Goal: Obtain resource: Download file/media

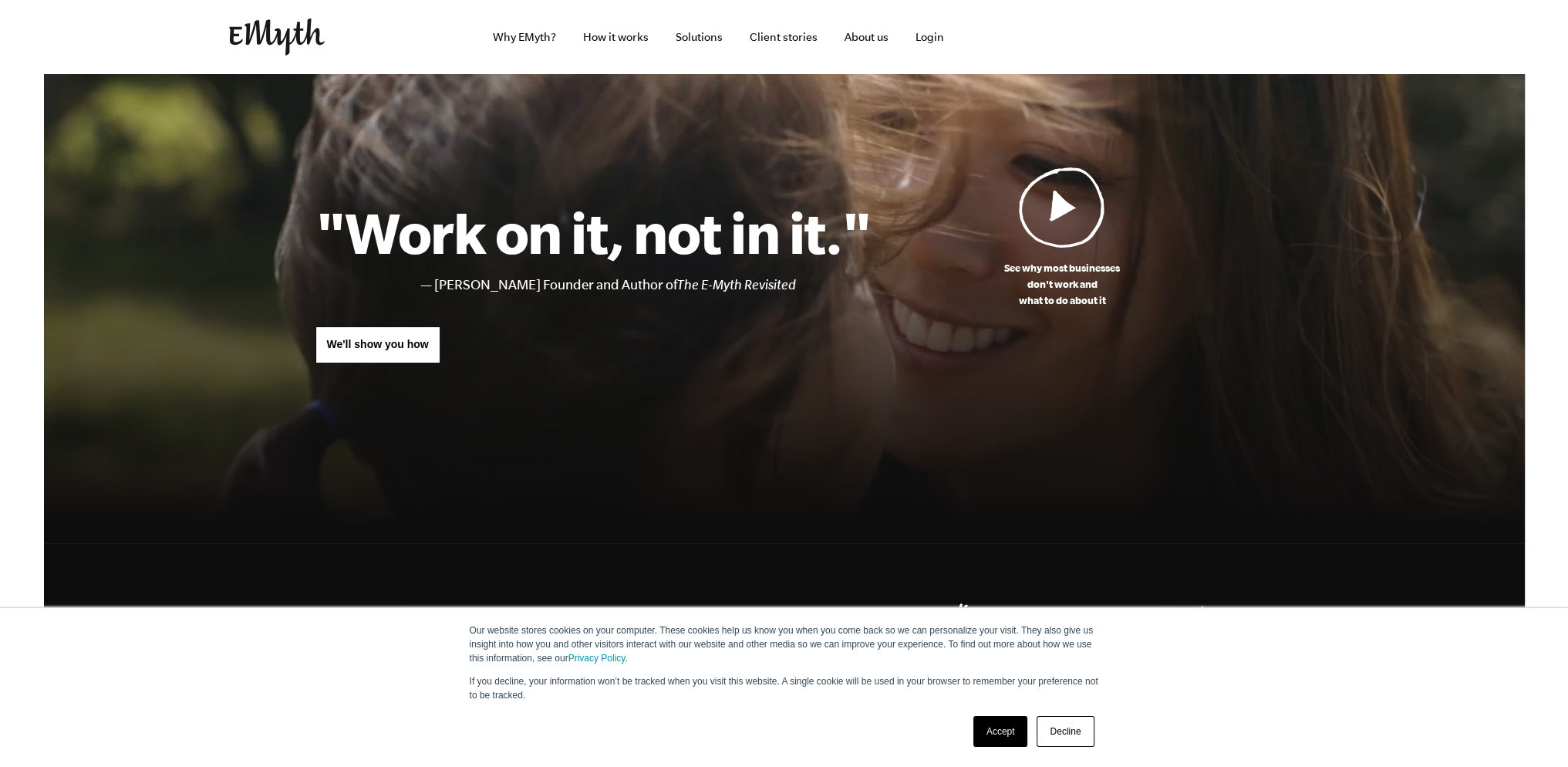
click at [1081, 237] on img at bounding box center [1062, 207] width 87 height 81
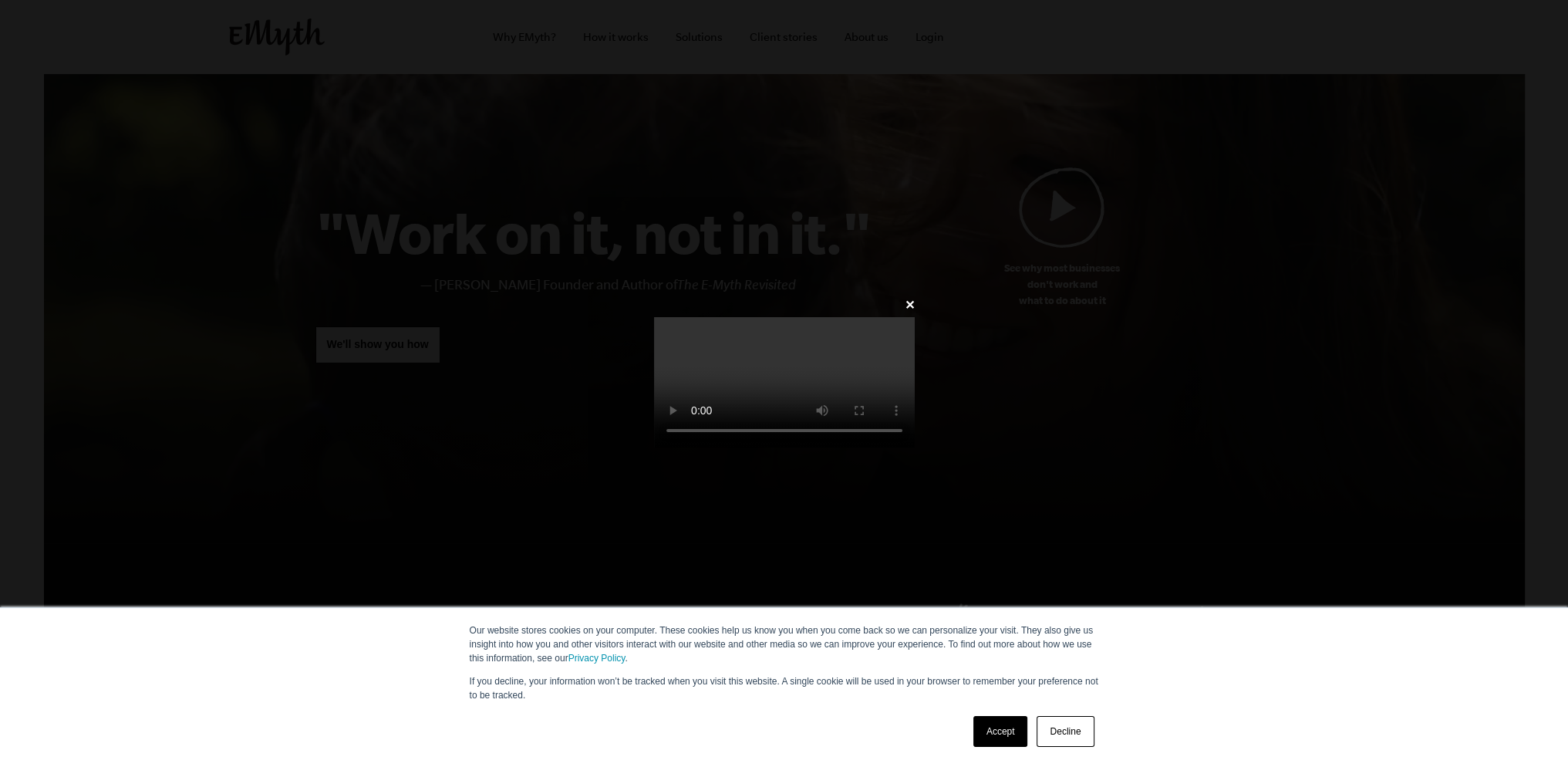
click at [1002, 724] on link "Accept" at bounding box center [1001, 731] width 55 height 31
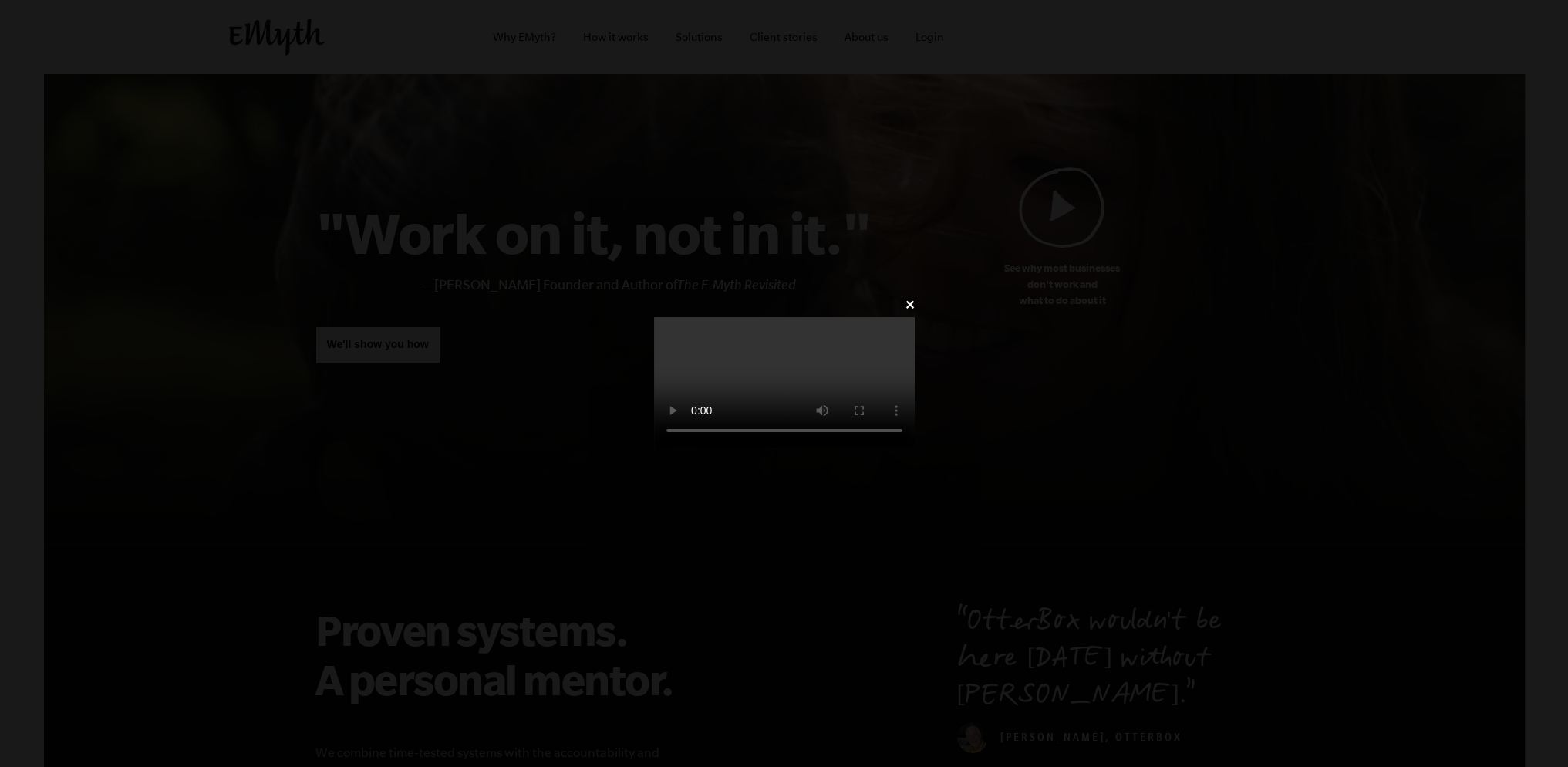
click at [654, 366] on video at bounding box center [784, 381] width 260 height 130
click at [849, 317] on video at bounding box center [784, 381] width 260 height 130
drag, startPoint x: 545, startPoint y: 419, endPoint x: 559, endPoint y: 425, distance: 15.2
click at [654, 424] on video at bounding box center [784, 381] width 260 height 130
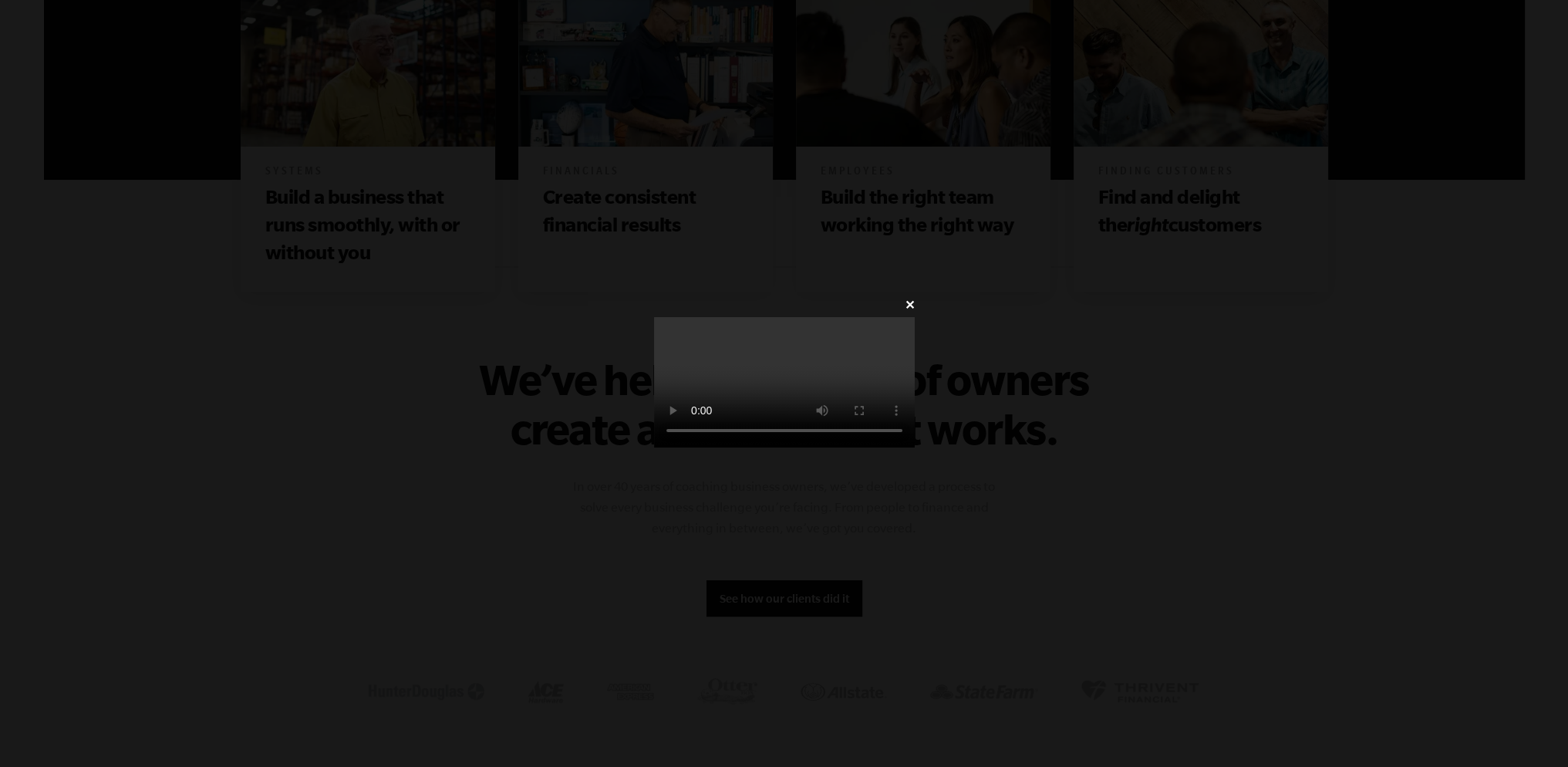
scroll to position [1002, 0]
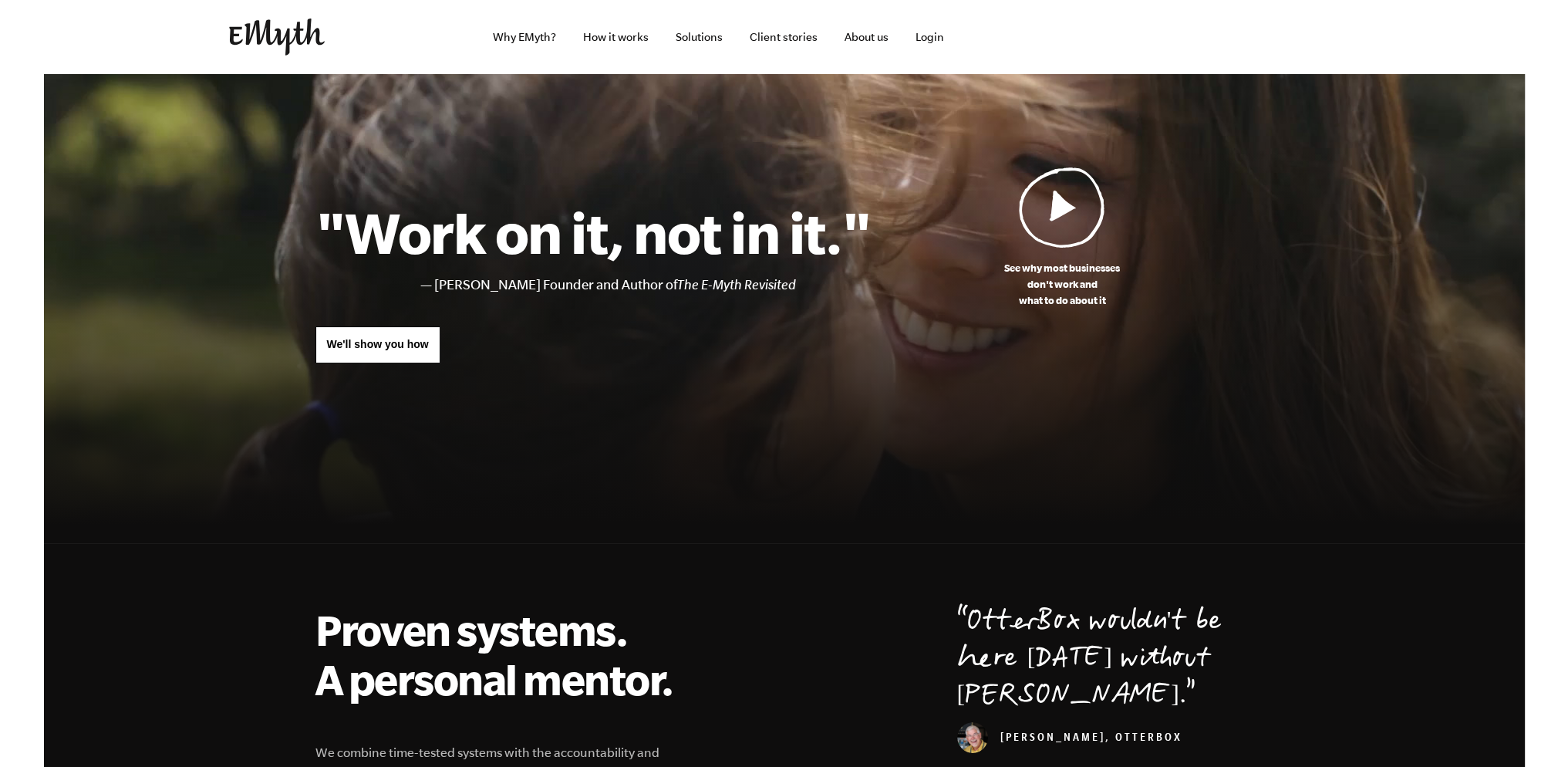
click at [1075, 214] on img at bounding box center [1062, 207] width 87 height 81
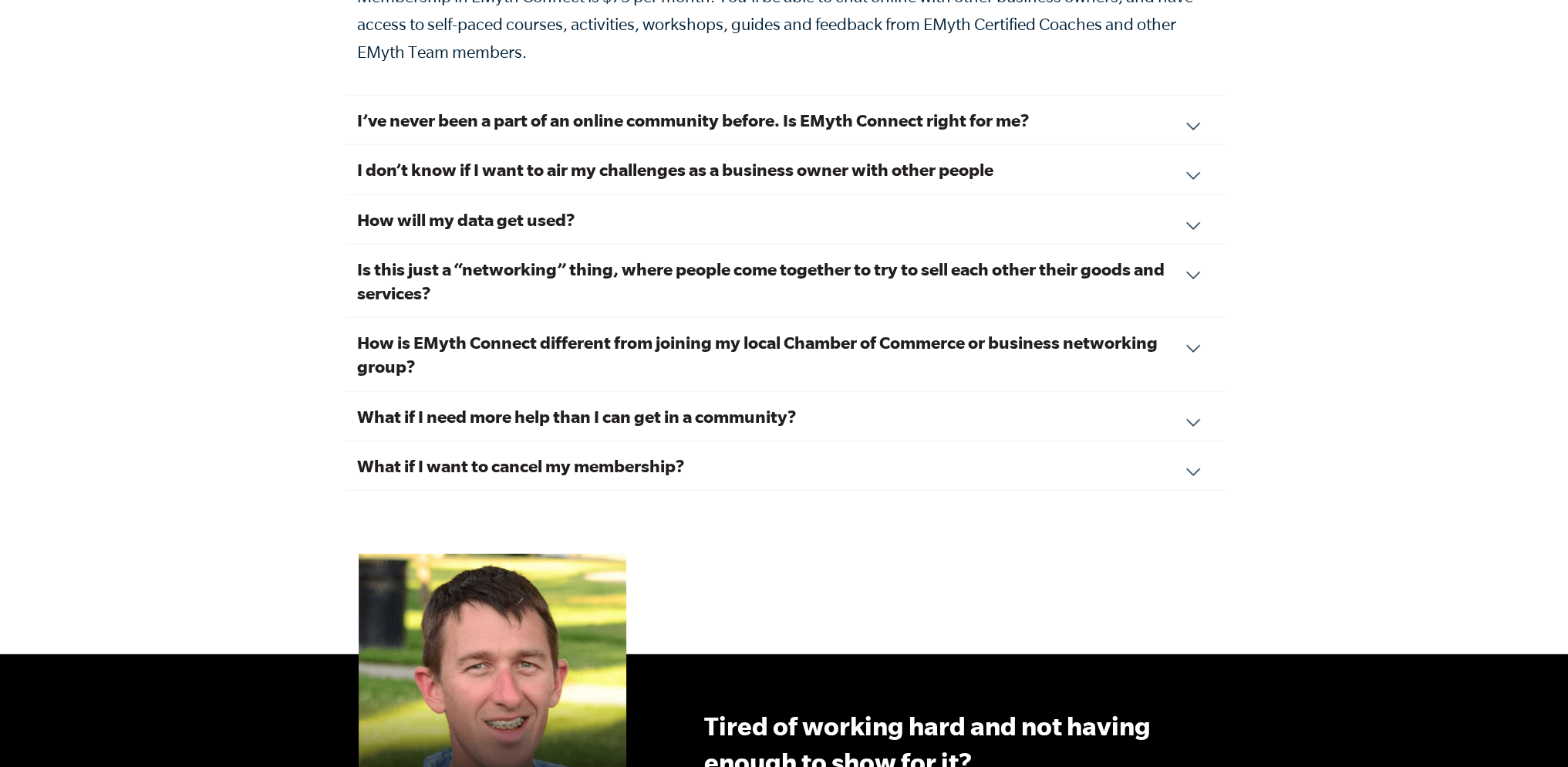
scroll to position [5398, 0]
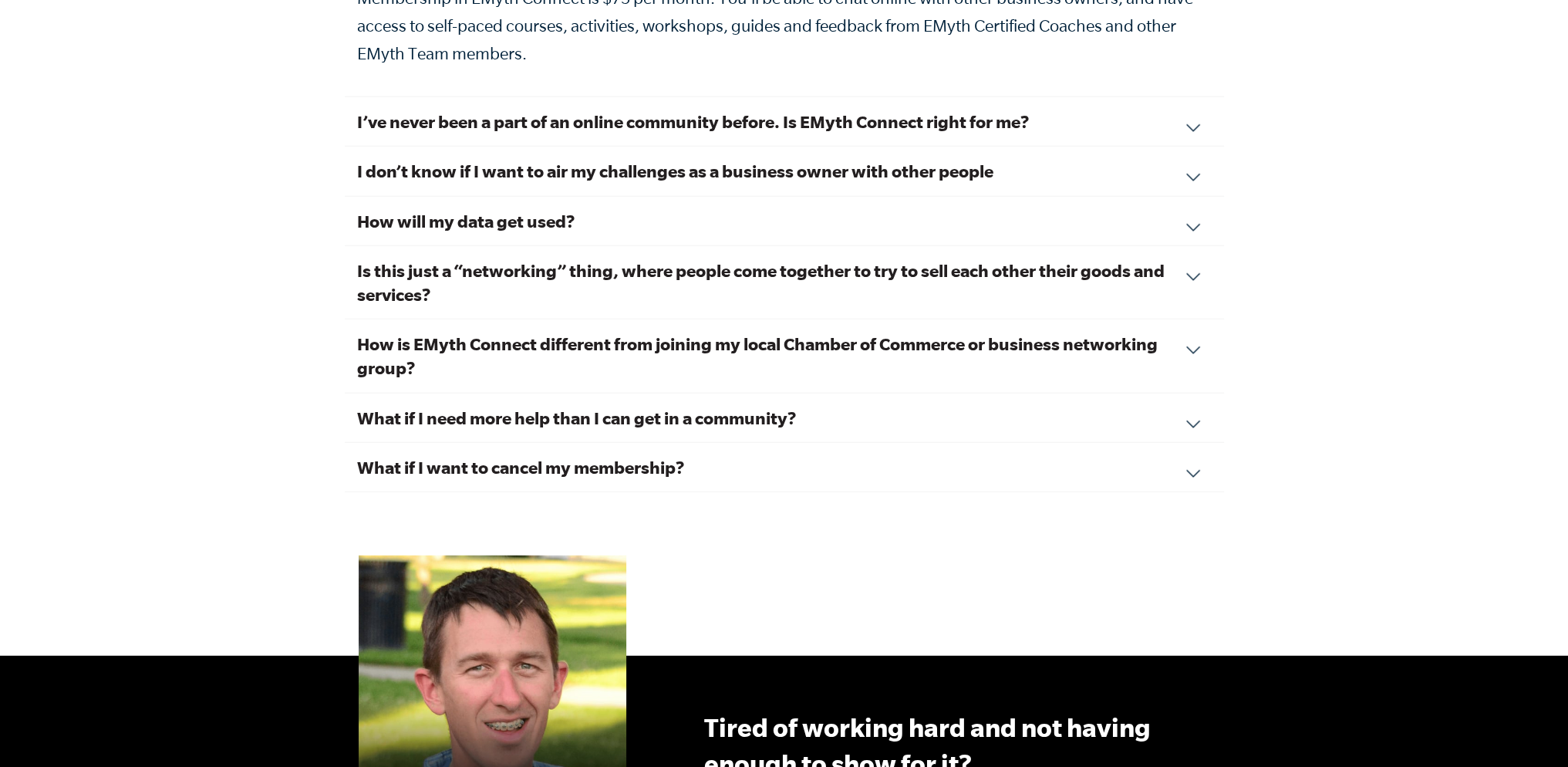
click at [1181, 326] on div "How is EMyth Connect different from joining my local Chamber of Commerce or bus…" at bounding box center [784, 355] width 880 height 73
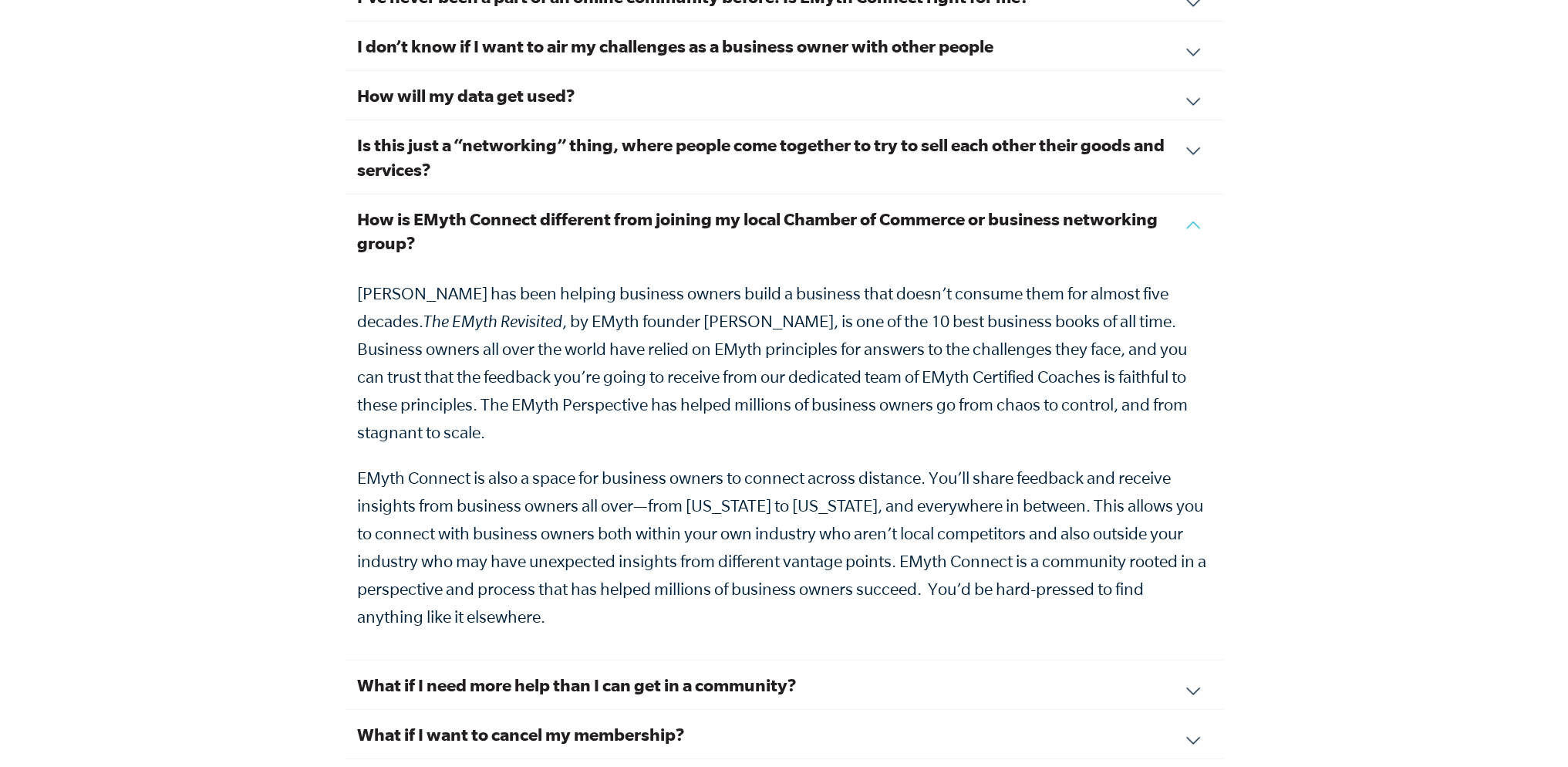
click at [1191, 200] on div "How is EMyth Connect different from joining my local Chamber of Commerce or bus…" at bounding box center [784, 427] width 880 height 465
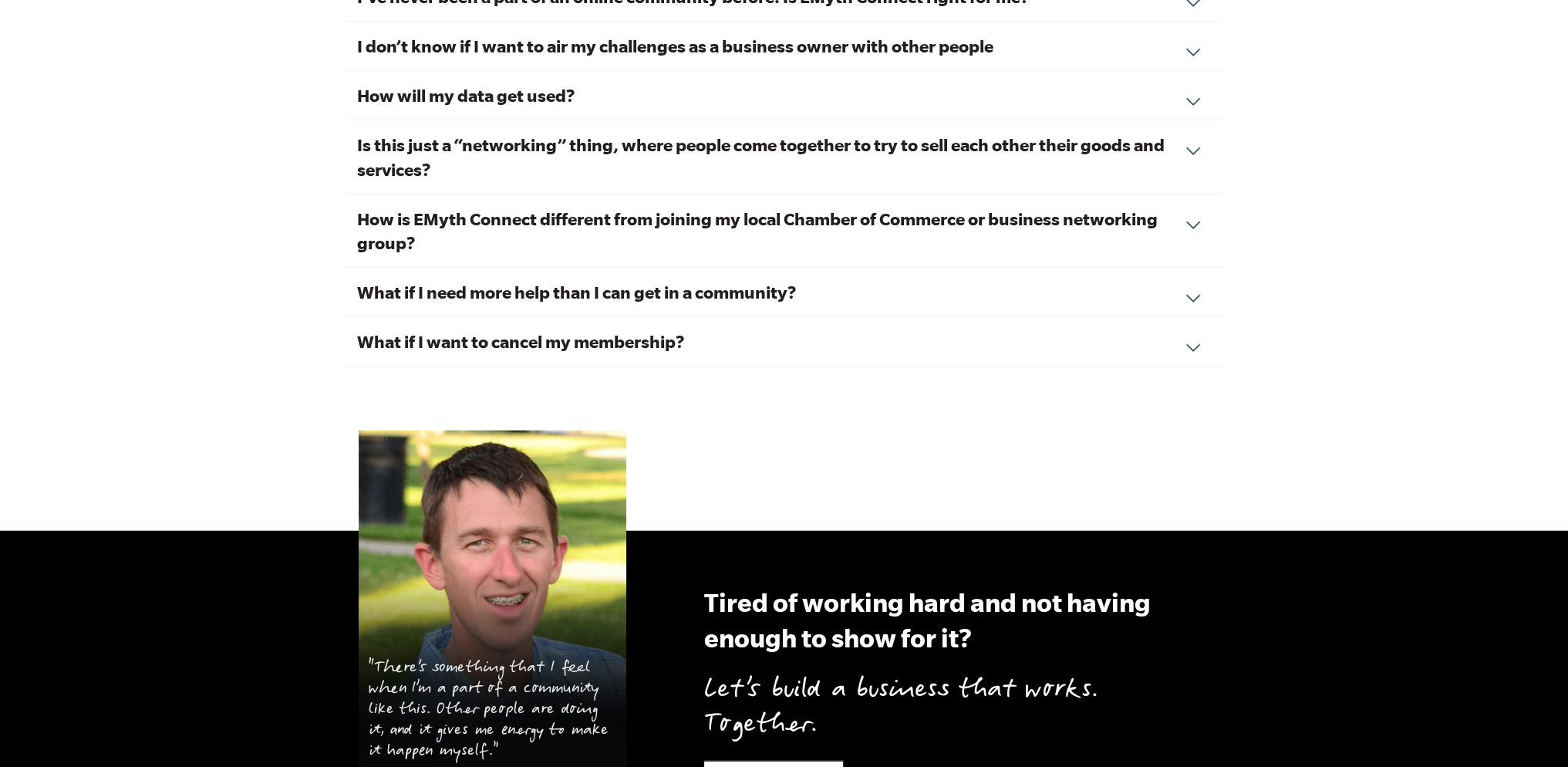
click at [1196, 323] on div "What if I want to cancel my membership? We hope you feel the value of your conn…" at bounding box center [784, 341] width 880 height 50
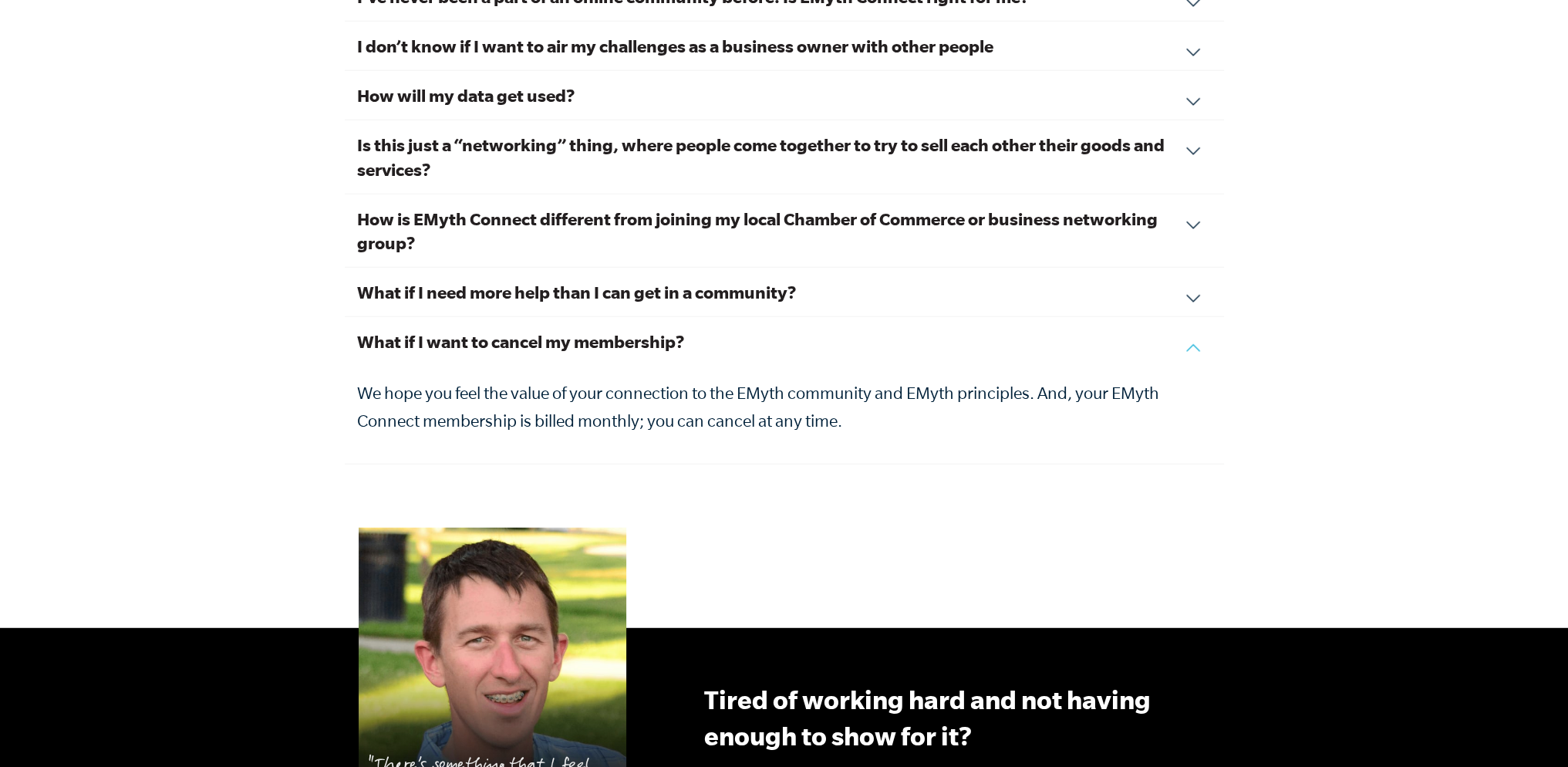
click at [1191, 320] on div "What if I want to cancel my membership? We hope you feel the value of your conn…" at bounding box center [784, 390] width 880 height 147
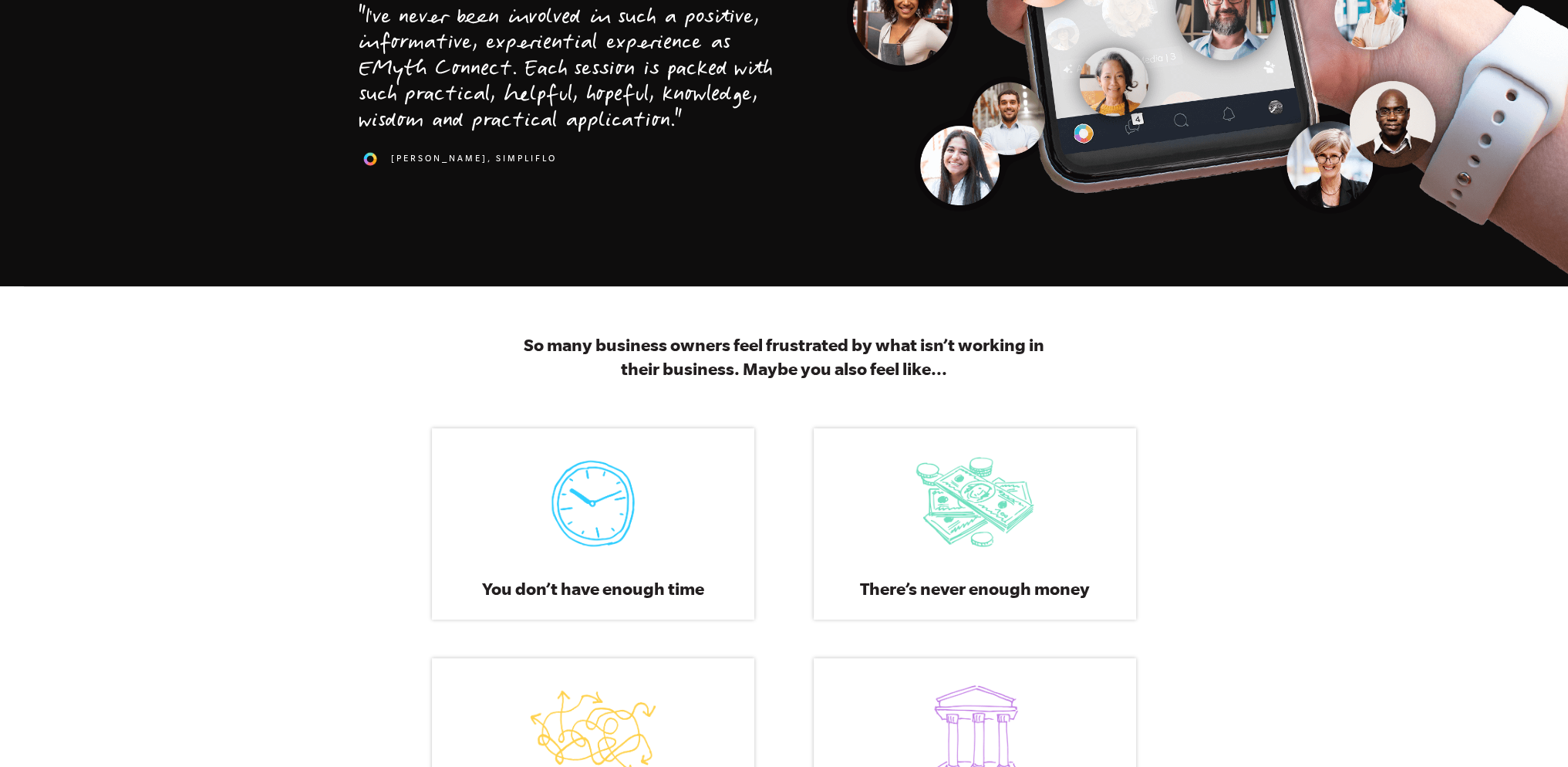
scroll to position [0, 0]
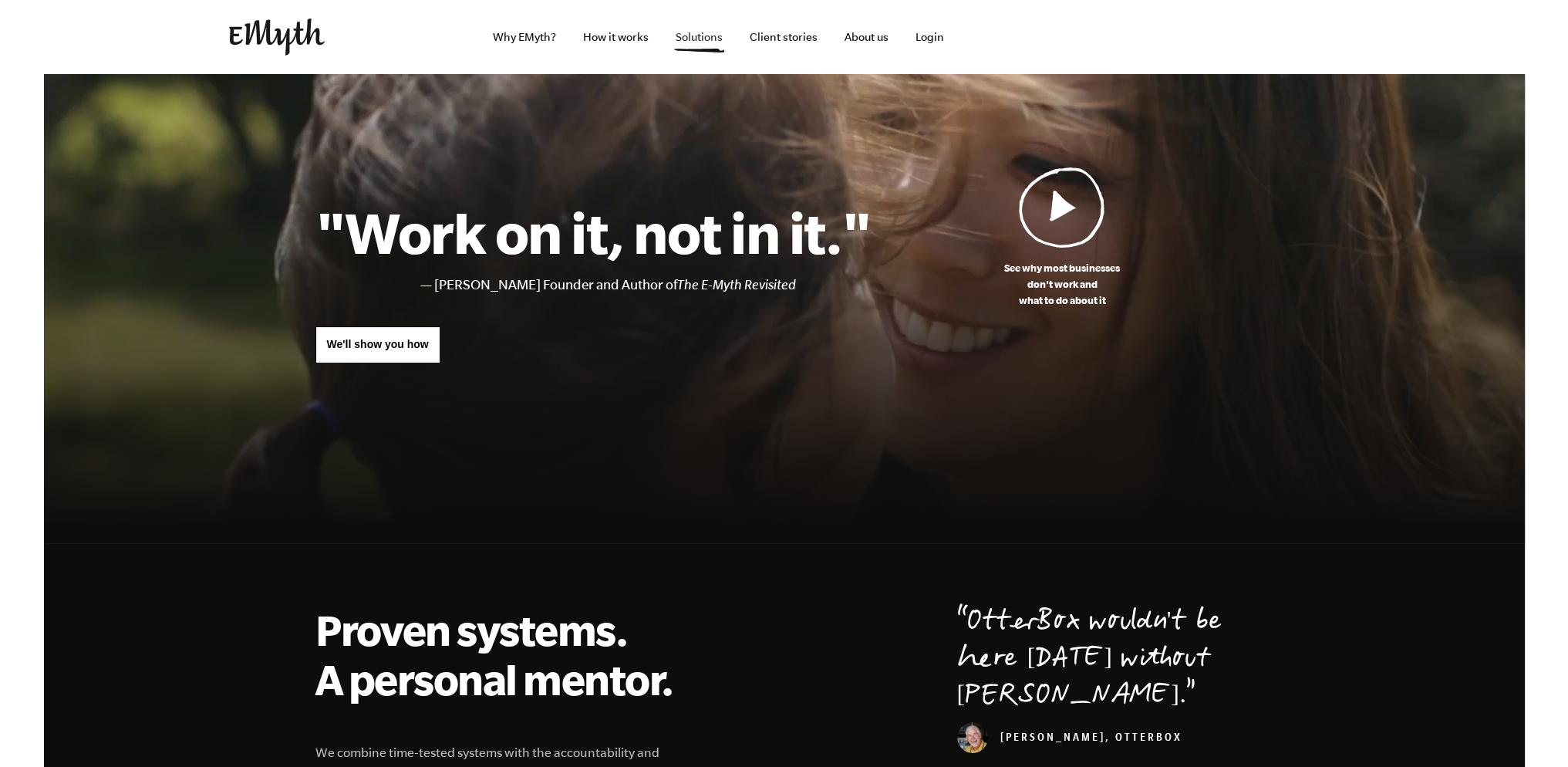
click at [709, 42] on link "Solutions" at bounding box center [698, 37] width 71 height 74
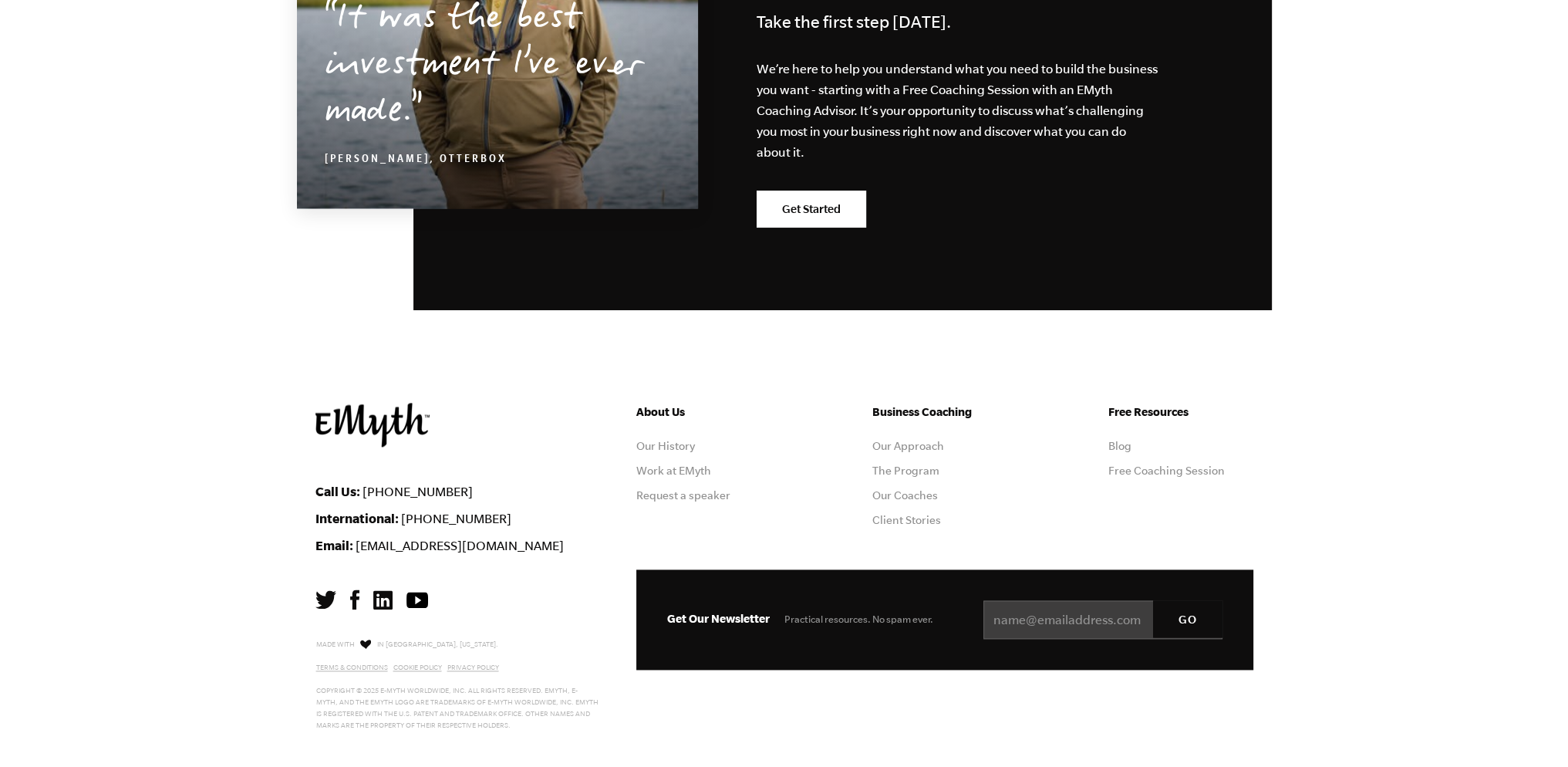
scroll to position [2708, 0]
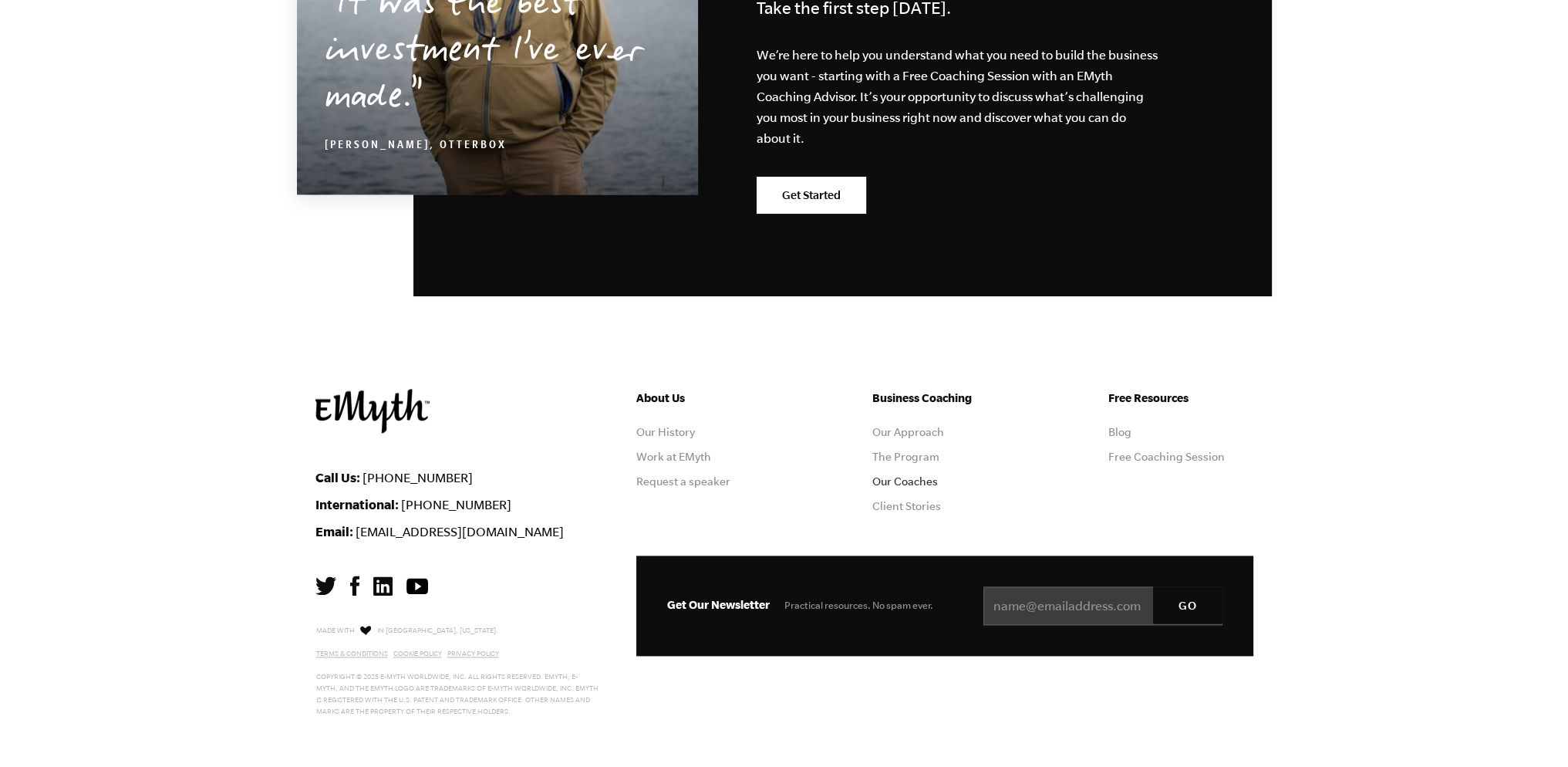
click at [908, 479] on link "Our Coaches" at bounding box center [905, 481] width 66 height 13
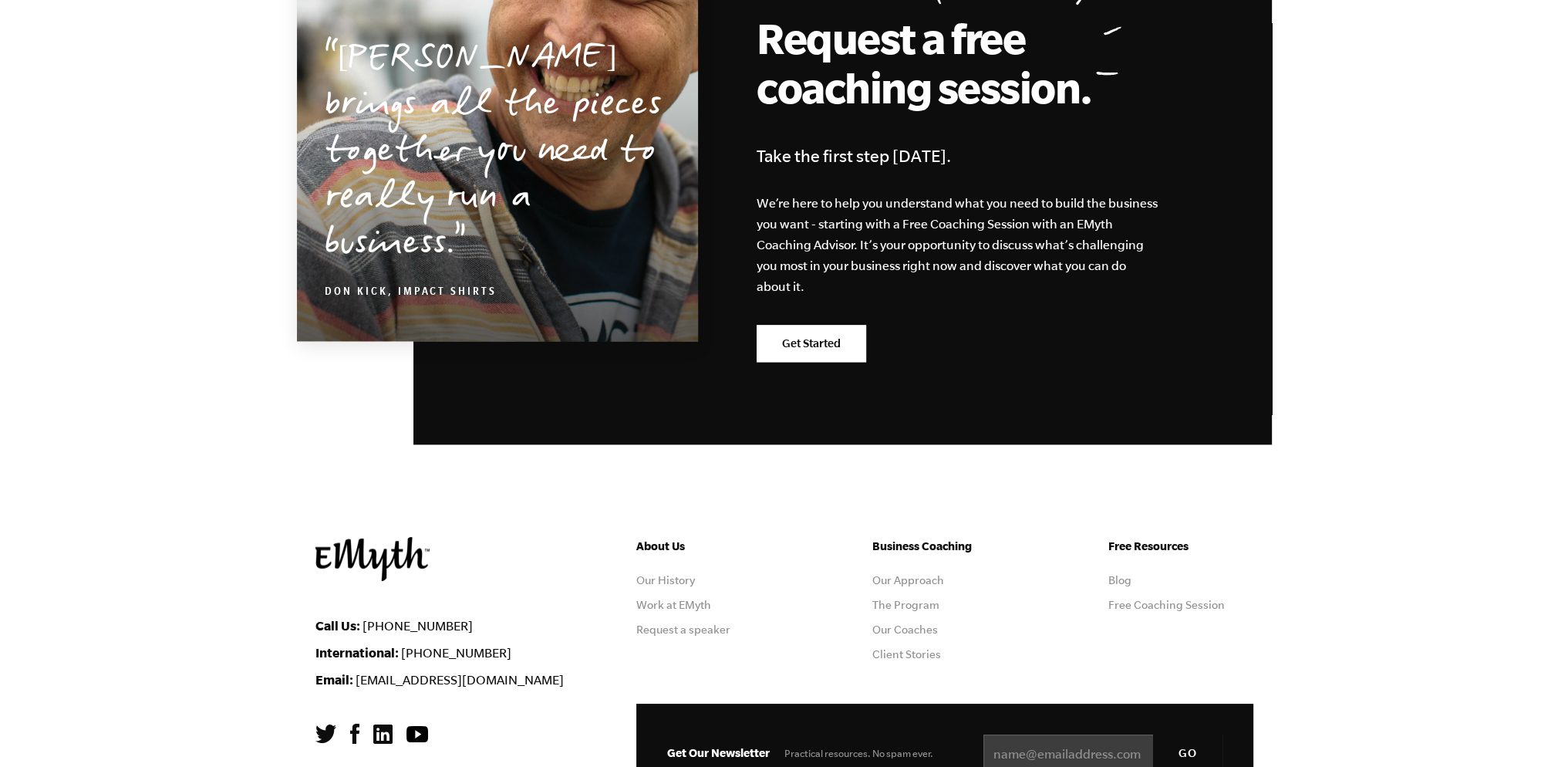
scroll to position [2677, 0]
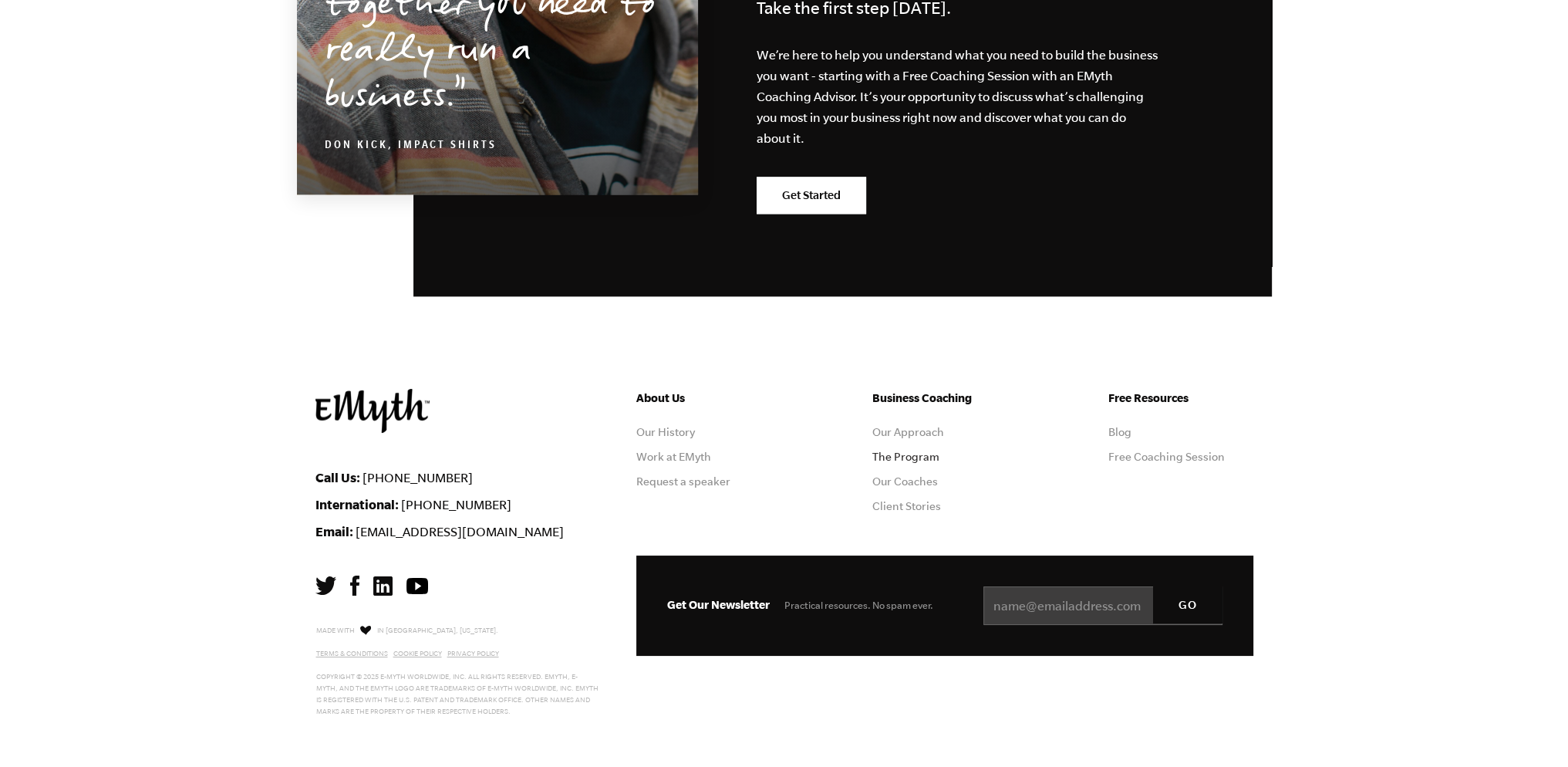
click at [914, 456] on link "The Program" at bounding box center [906, 456] width 67 height 13
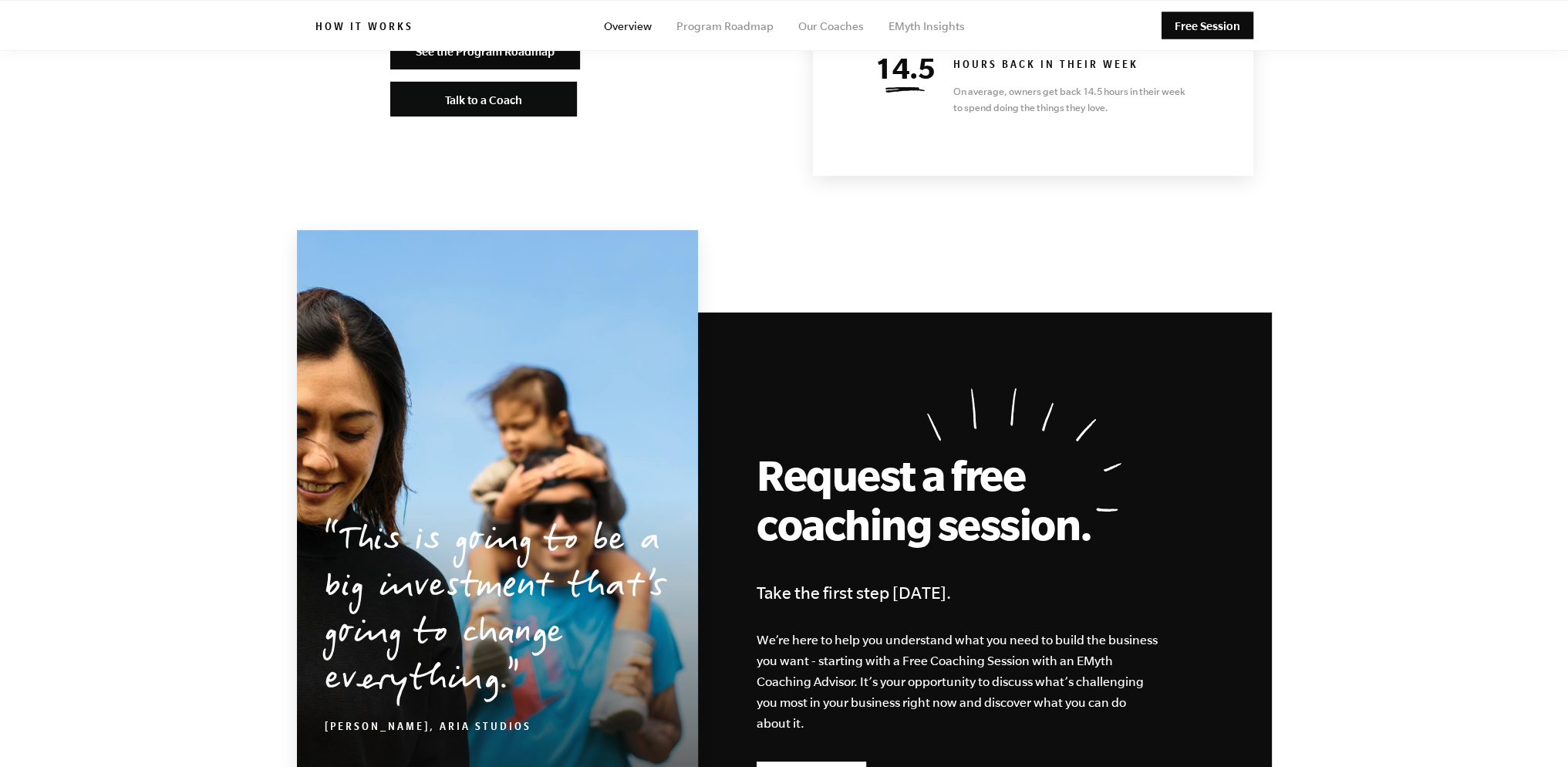
scroll to position [6622, 0]
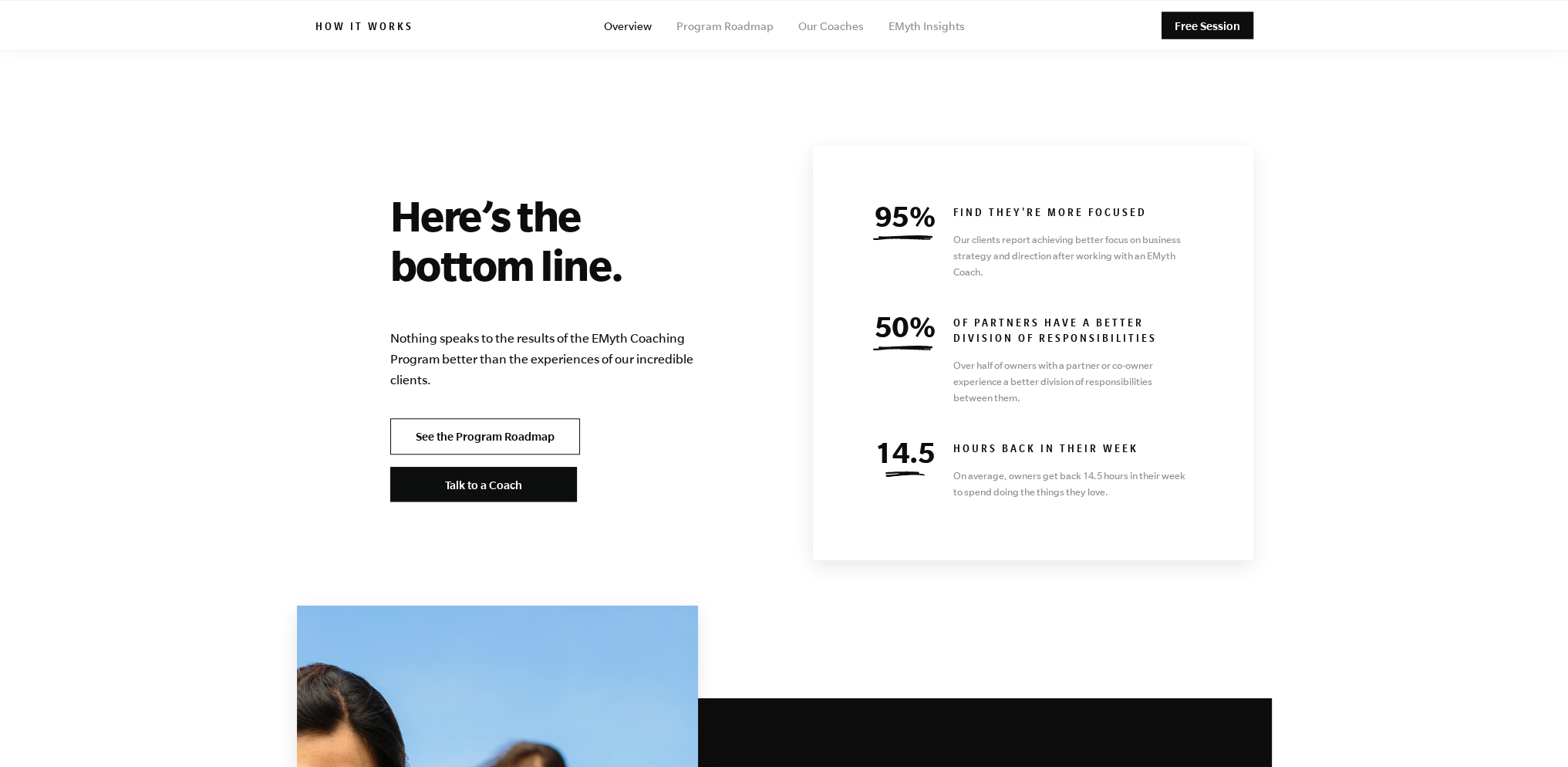
click at [492, 418] on link "See the Program Roadmap" at bounding box center [486, 437] width 190 height 37
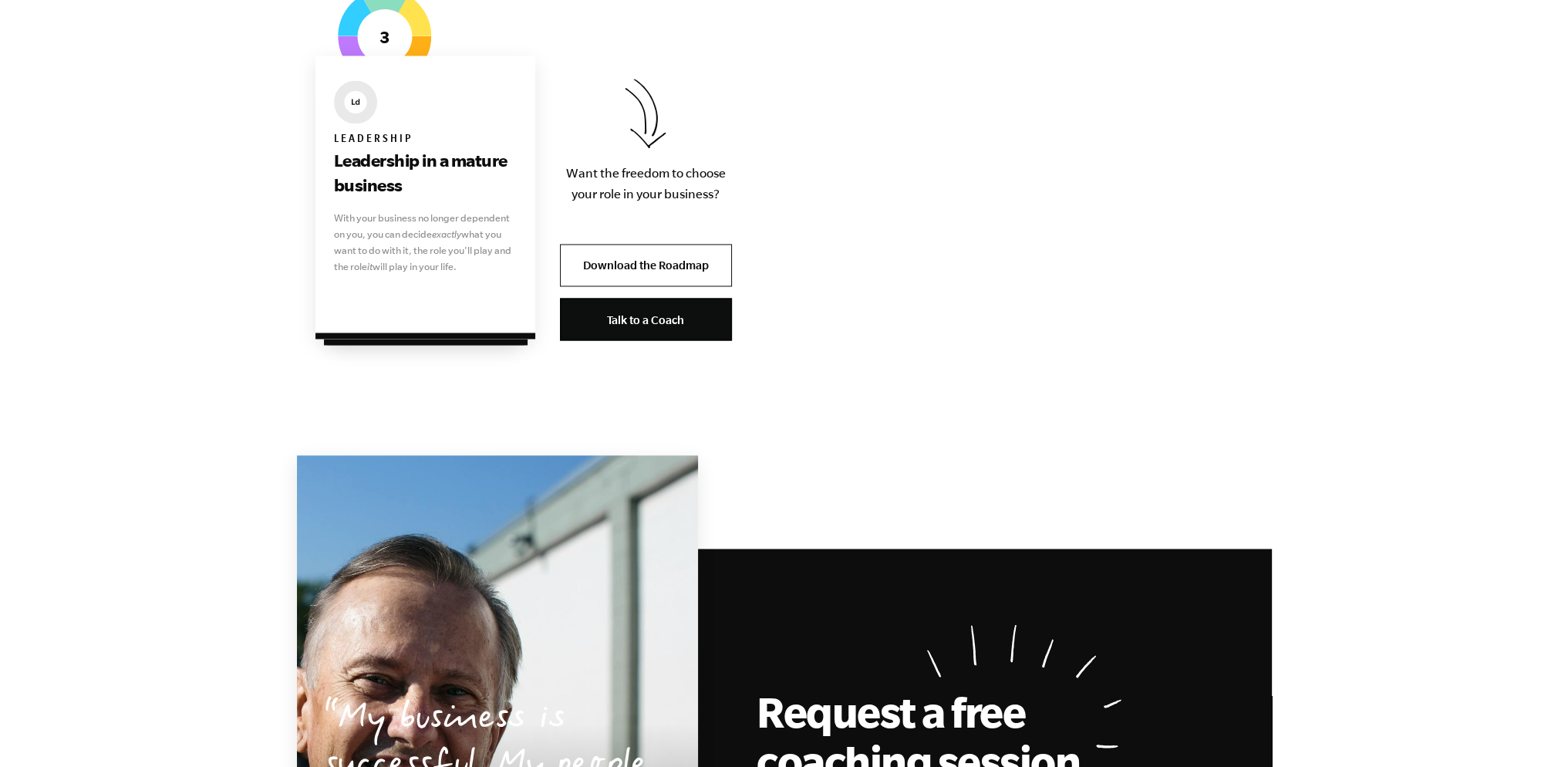
scroll to position [3316, 0]
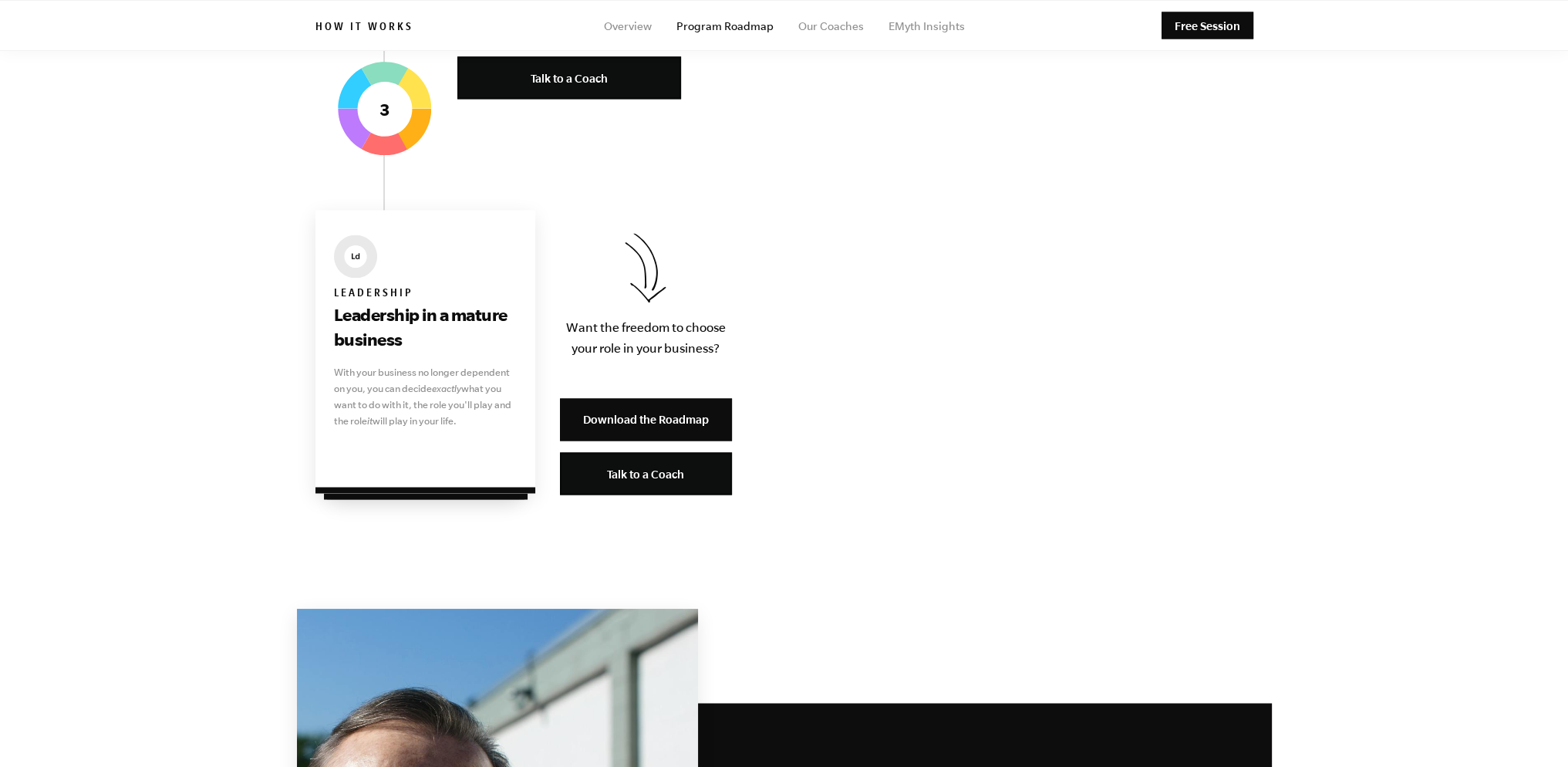
click at [692, 417] on link "Download the Roadmap" at bounding box center [645, 419] width 172 height 42
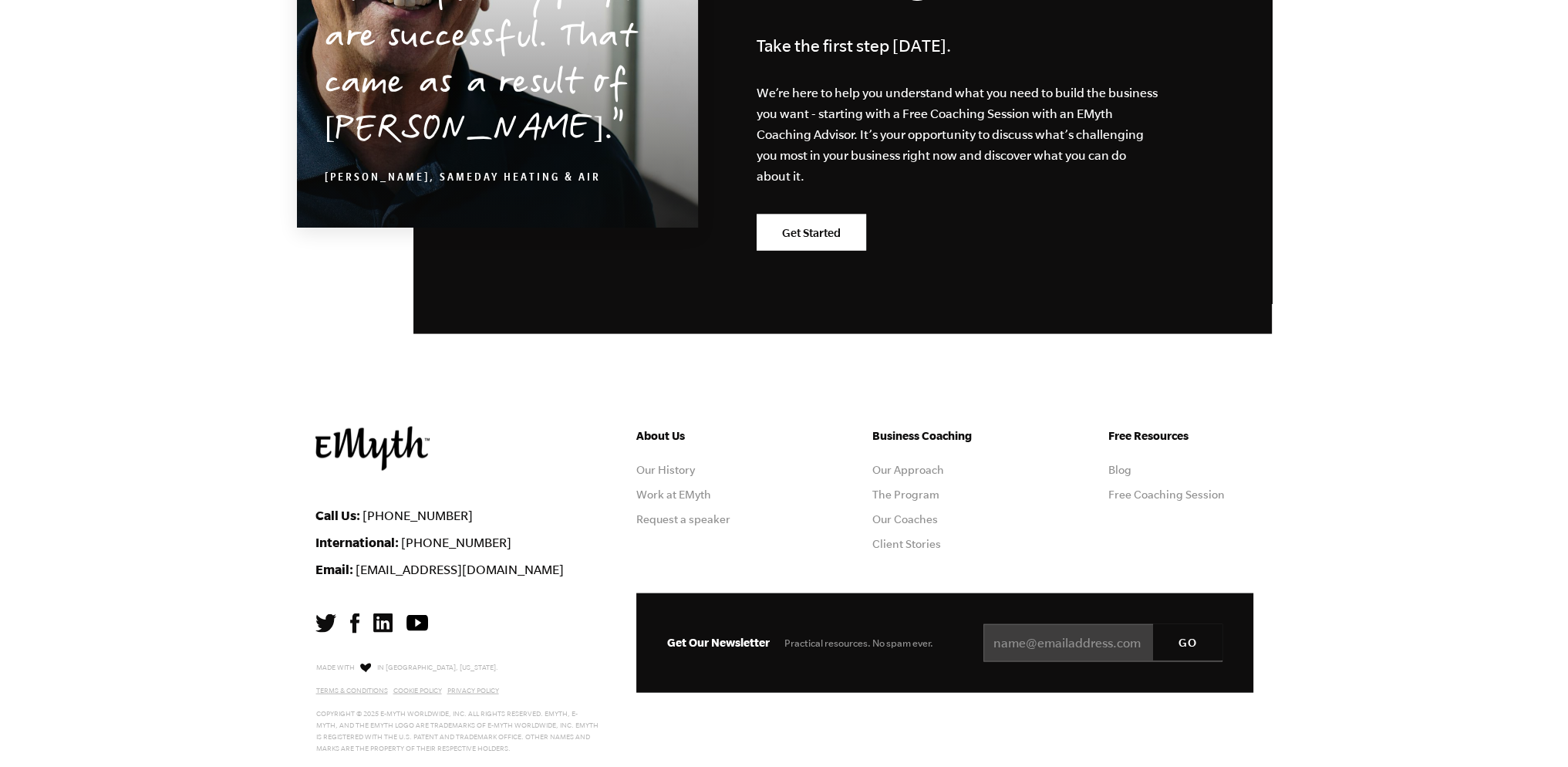
scroll to position [4288, 0]
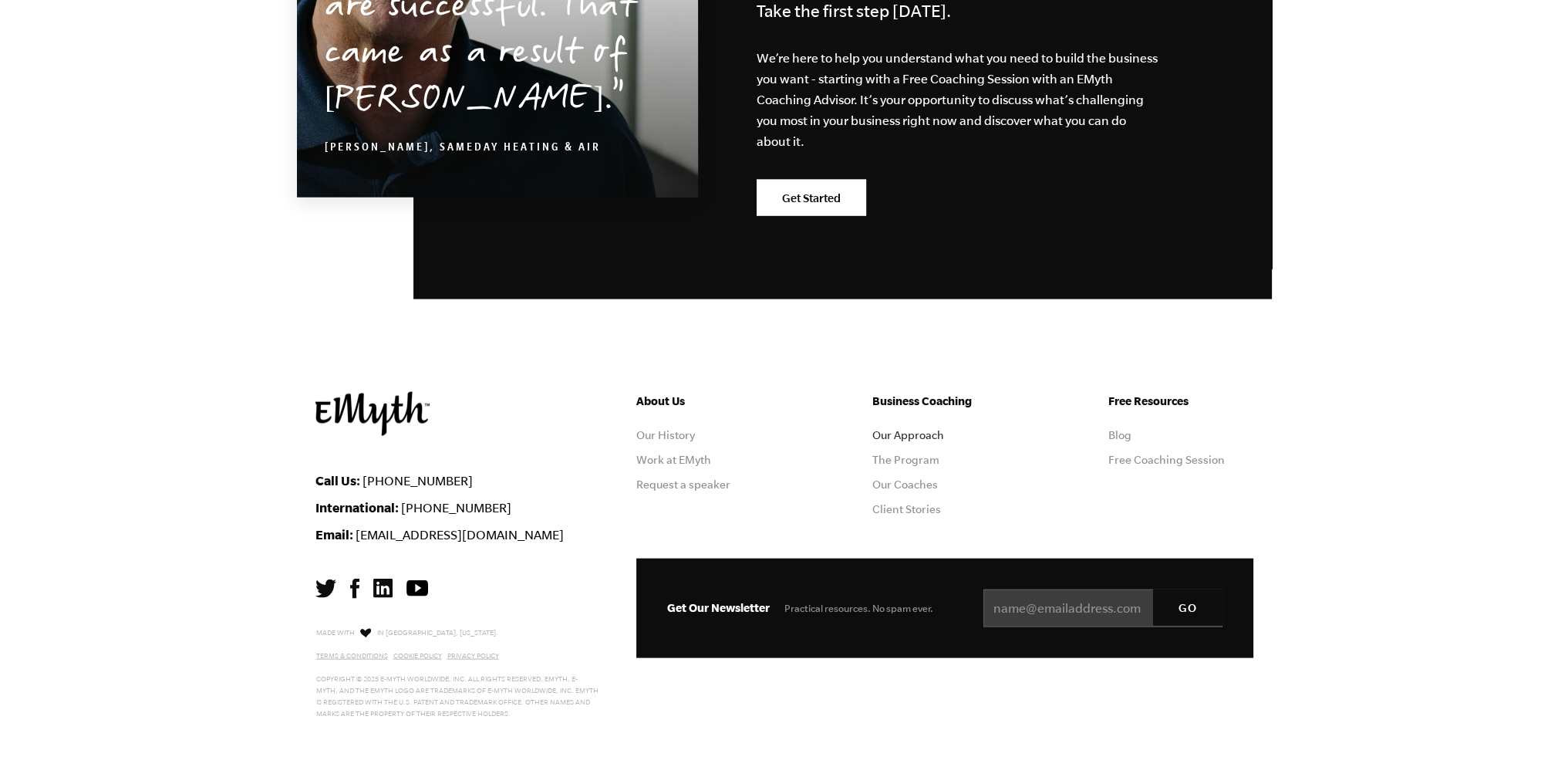
click at [908, 428] on link "Our Approach" at bounding box center [908, 434] width 71 height 13
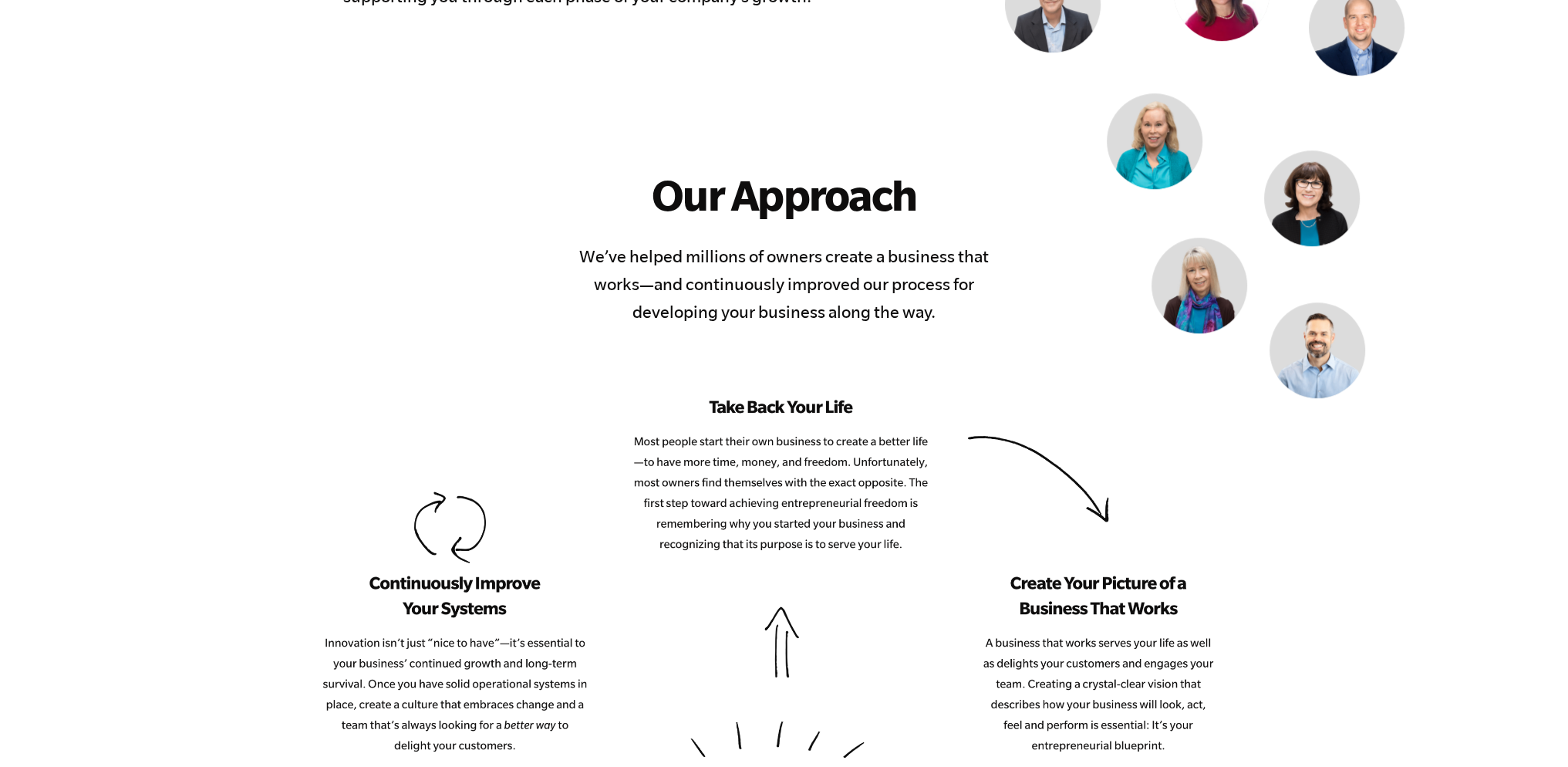
scroll to position [1465, 0]
